Goal: Book appointment/travel/reservation

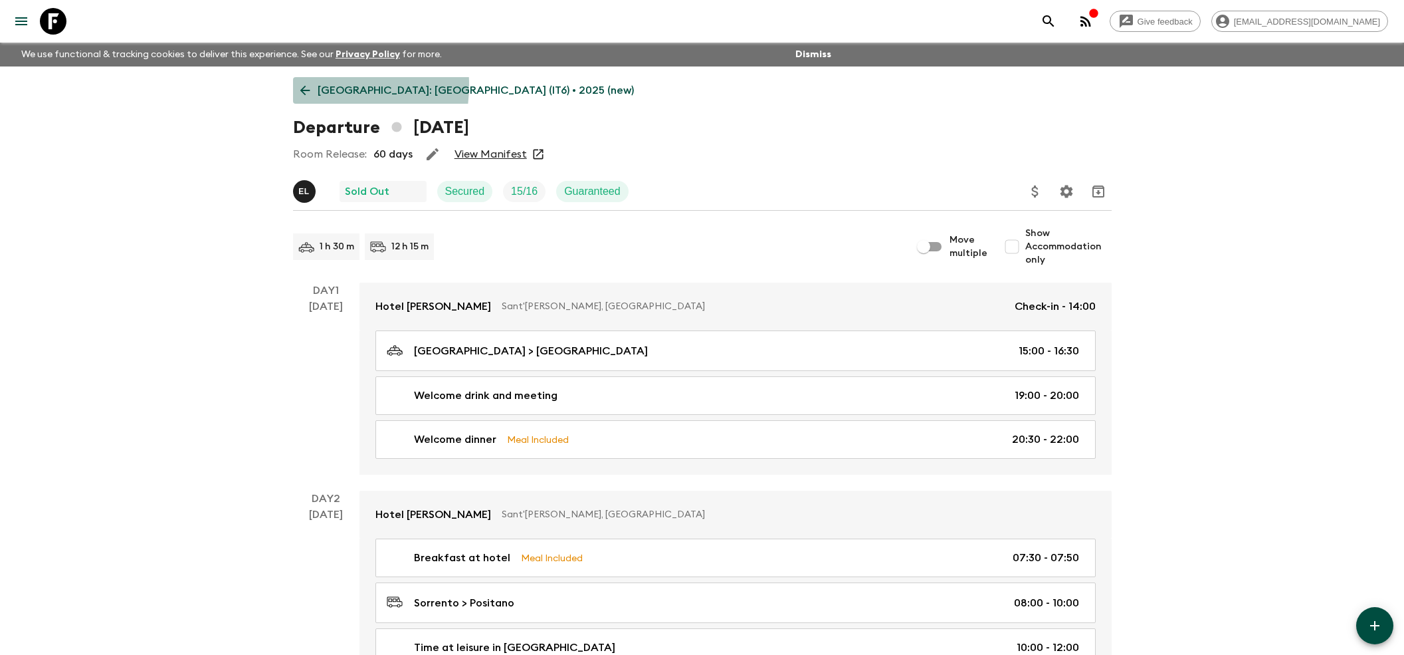
click at [312, 85] on icon at bounding box center [305, 90] width 15 height 15
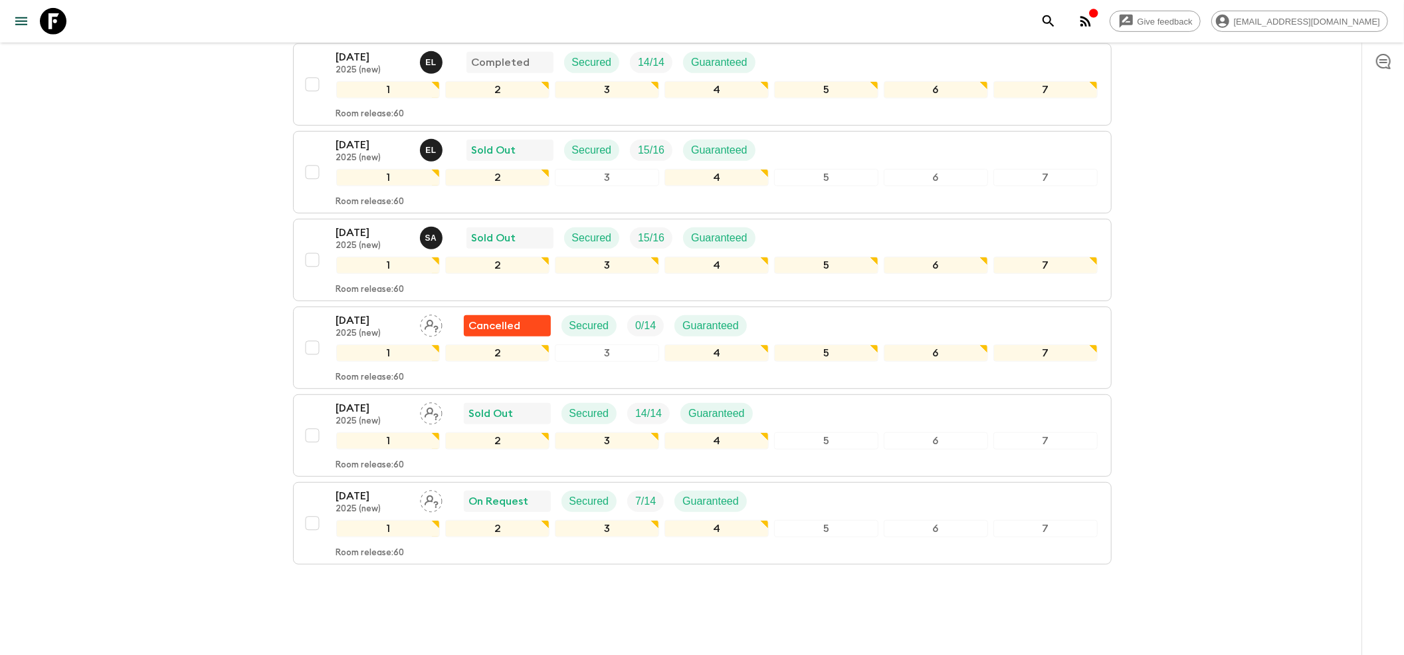
scroll to position [532, 0]
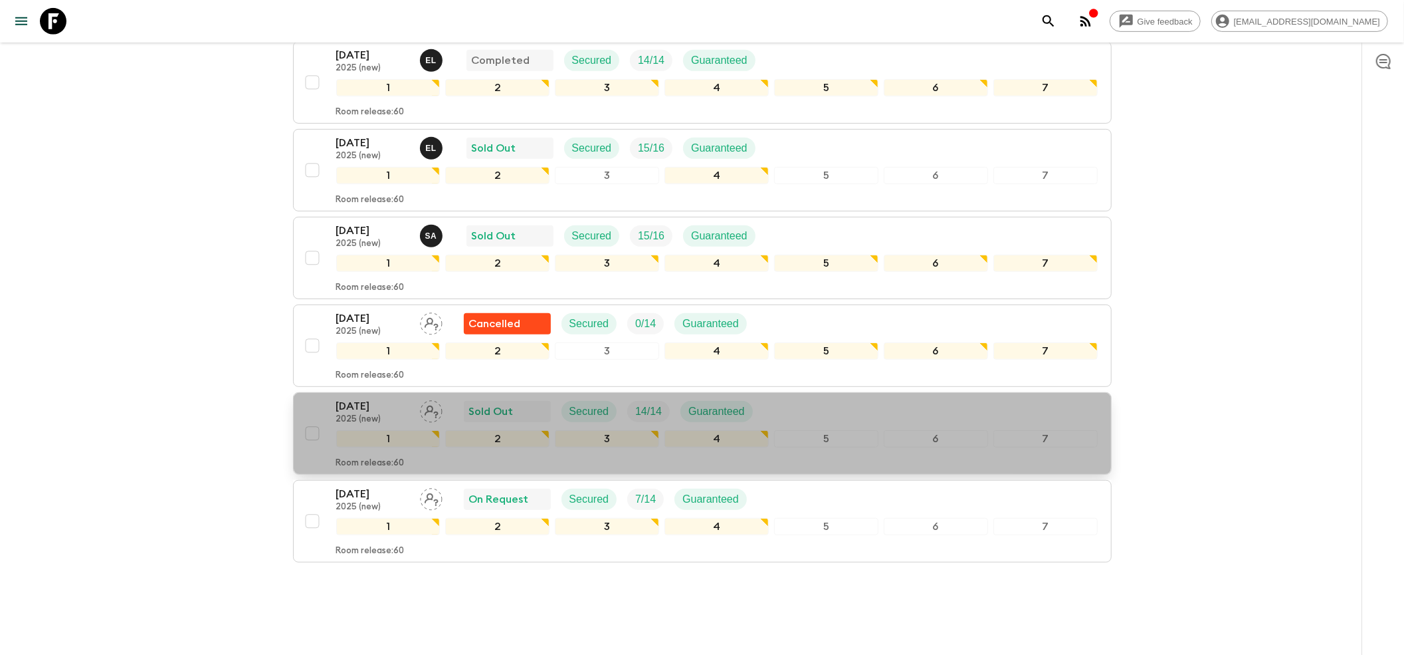
click at [376, 414] on p "2025 (new)" at bounding box center [372, 419] width 73 height 11
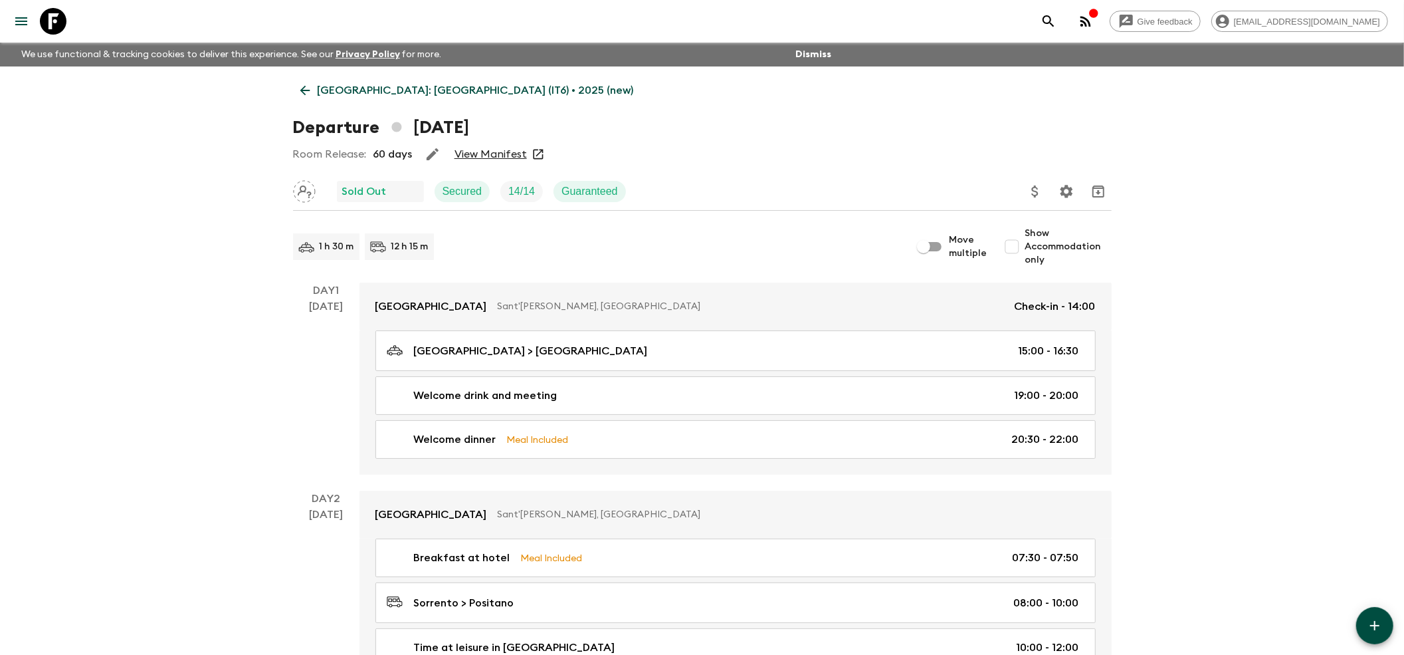
click at [502, 161] on div "Room Release: 60 days View Manifest" at bounding box center [702, 154] width 819 height 27
click at [503, 154] on link "View Manifest" at bounding box center [491, 154] width 72 height 13
click at [303, 96] on icon at bounding box center [305, 90] width 15 height 15
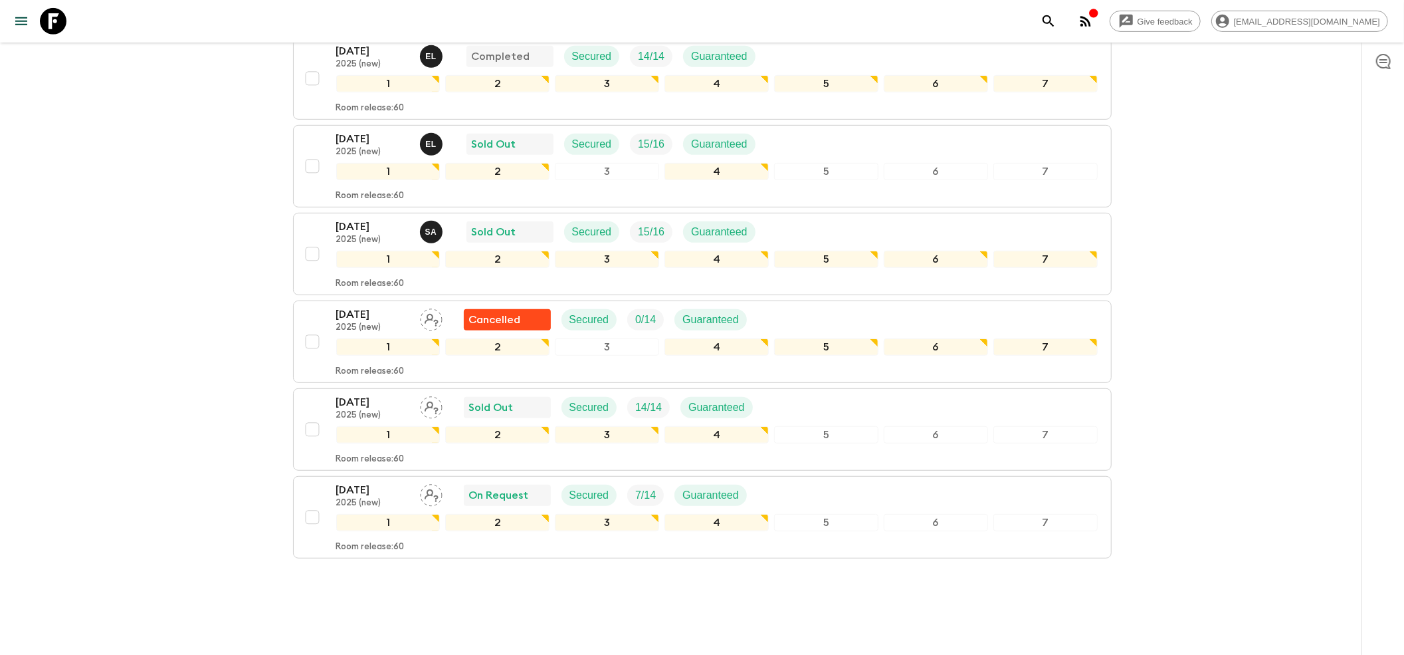
scroll to position [542, 0]
